Goal: Transaction & Acquisition: Download file/media

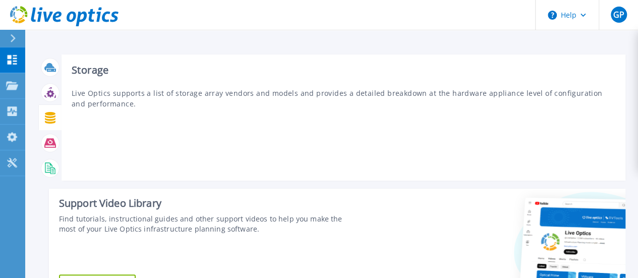
click at [46, 117] on icon at bounding box center [50, 118] width 12 height 12
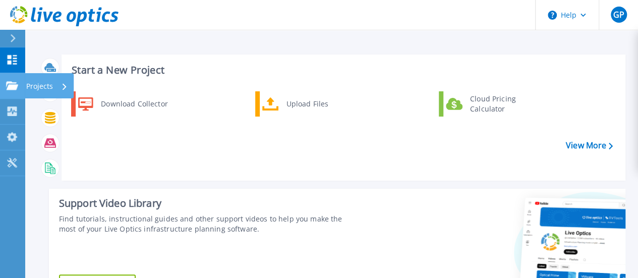
click at [4, 88] on link "Projects Projects" at bounding box center [12, 86] width 25 height 26
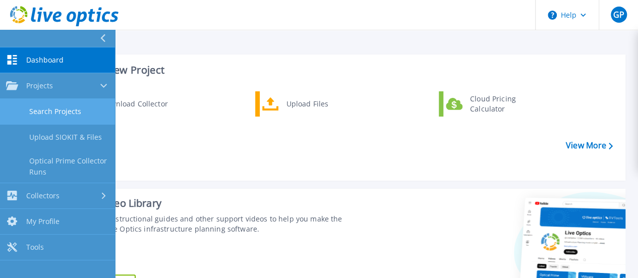
click at [48, 110] on link "Search Projects" at bounding box center [57, 112] width 115 height 26
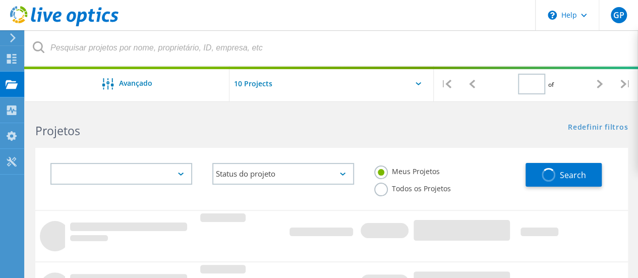
type input "1"
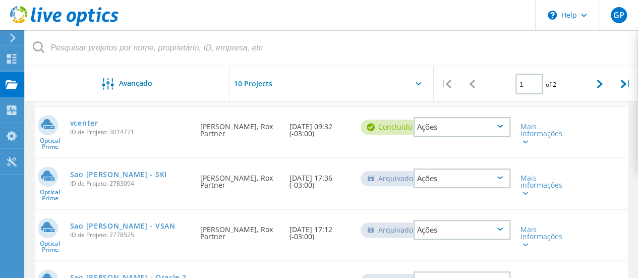
scroll to position [129, 0]
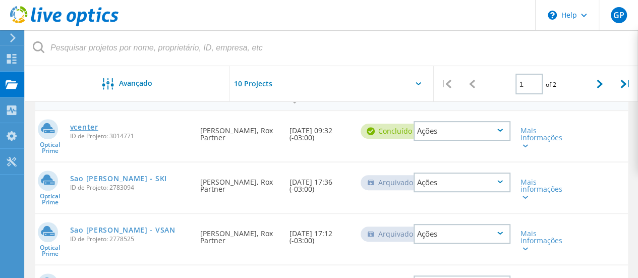
click at [83, 127] on link "vcenter" at bounding box center [84, 127] width 28 height 7
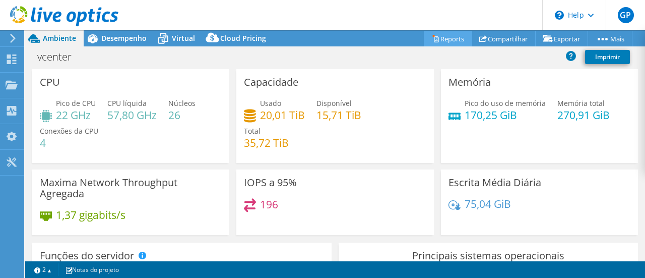
click at [447, 39] on link "Reports" at bounding box center [448, 39] width 48 height 16
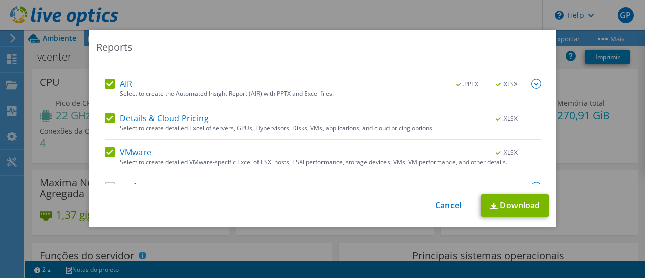
scroll to position [65, 0]
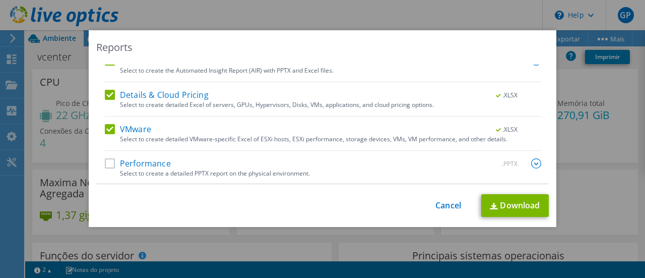
click at [132, 165] on label "Performance" at bounding box center [138, 163] width 66 height 10
click at [0, 0] on input "Performance" at bounding box center [0, 0] width 0 height 0
click at [503, 205] on link "Download" at bounding box center [516, 205] width 68 height 23
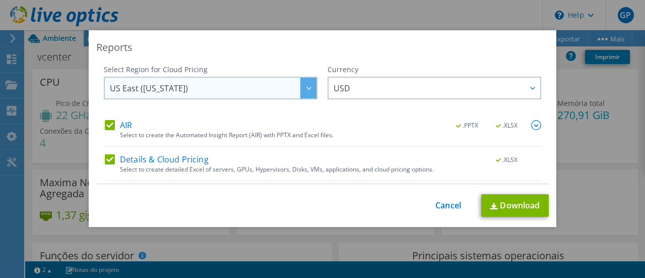
click at [214, 93] on span "US East (Virginia)" at bounding box center [213, 88] width 207 height 21
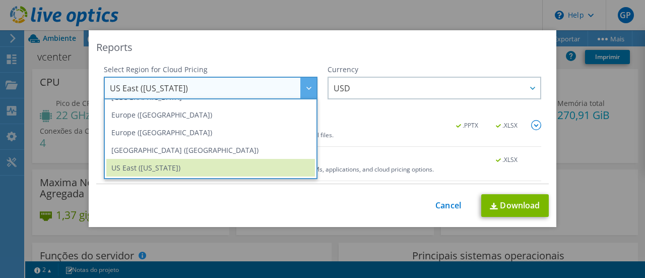
scroll to position [136, 0]
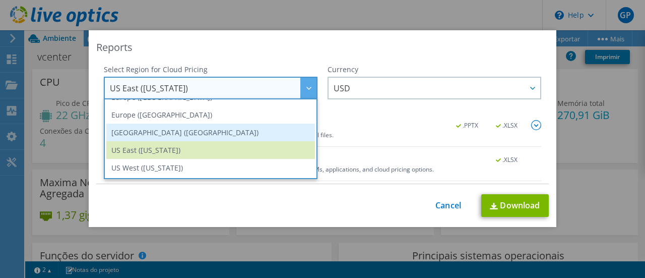
click at [188, 132] on li "South America (Sao Paulo)" at bounding box center [210, 133] width 209 height 18
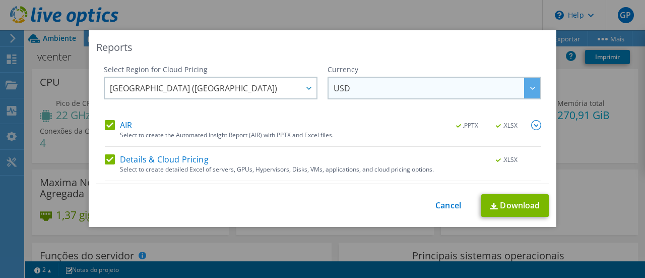
click at [362, 90] on span "USD" at bounding box center [437, 88] width 207 height 21
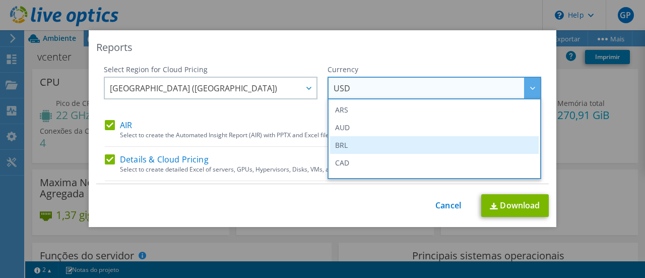
click at [336, 148] on li "BRL" at bounding box center [434, 145] width 209 height 18
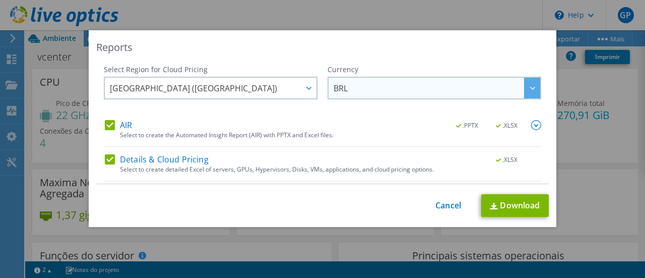
click at [344, 86] on span "BRL" at bounding box center [437, 88] width 207 height 21
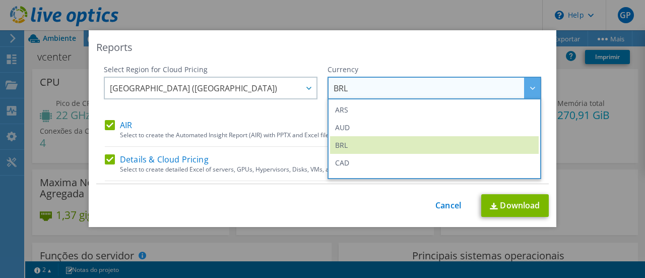
click at [344, 86] on span "BRL" at bounding box center [437, 88] width 207 height 21
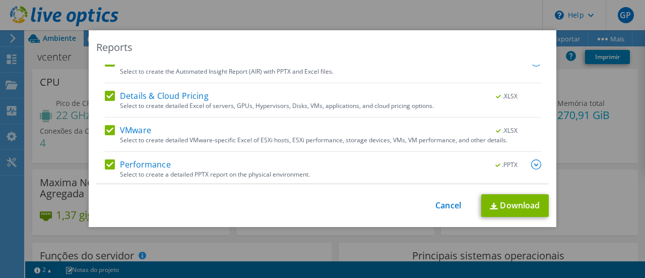
scroll to position [65, 0]
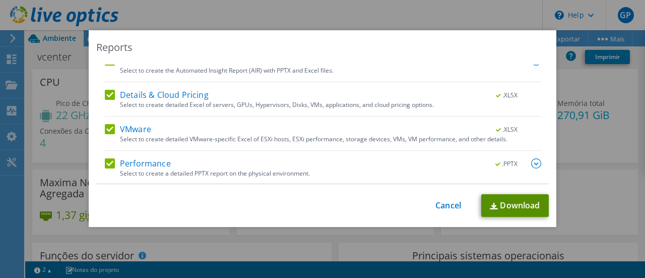
click at [492, 208] on img at bounding box center [494, 206] width 8 height 7
click at [342, 232] on div "Reports Select Region for Cloud Pricing Asia Pacific (Hong Kong) Asia Pacific (…" at bounding box center [322, 138] width 645 height 217
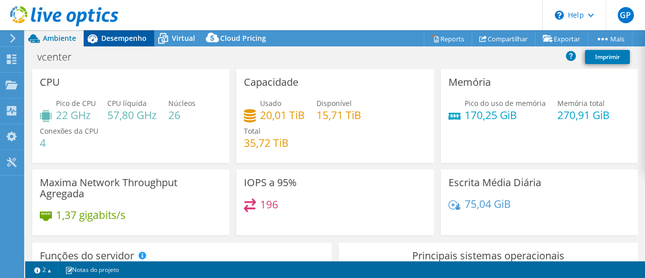
click at [115, 41] on span "Desempenho" at bounding box center [123, 38] width 45 height 10
